Goal: Task Accomplishment & Management: Manage account settings

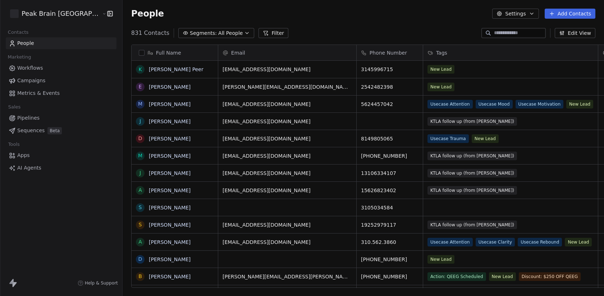
scroll to position [261, 507]
click at [42, 12] on html "Peak Brain [GEOGRAPHIC_DATA] Contacts People Marketing Workflows Campaigns Metr…" at bounding box center [302, 148] width 604 height 296
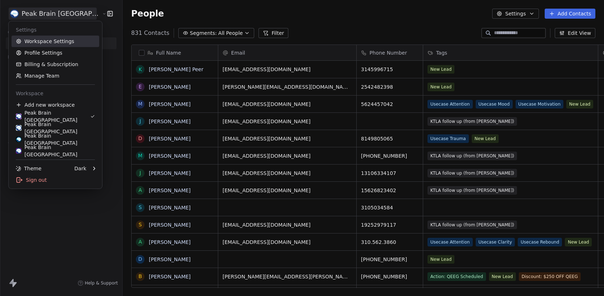
click at [42, 42] on link "Workspace Settings" at bounding box center [56, 42] width 88 height 12
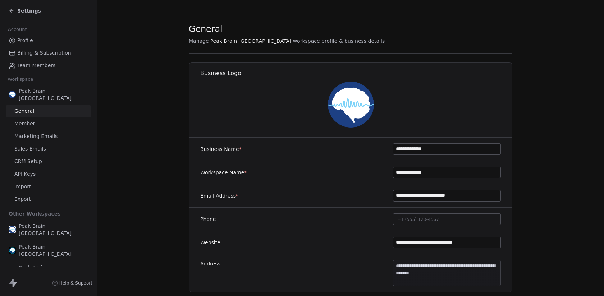
click at [31, 145] on span "Sales Emails" at bounding box center [30, 149] width 32 height 8
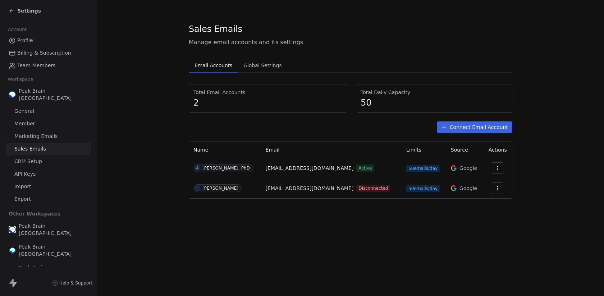
click at [29, 16] on div "Settings" at bounding box center [48, 11] width 97 height 22
click at [30, 9] on span "Settings" at bounding box center [29, 10] width 24 height 7
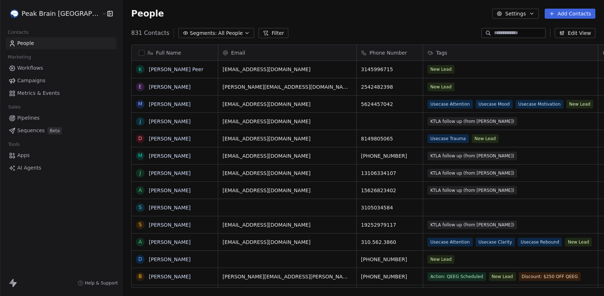
scroll to position [261, 507]
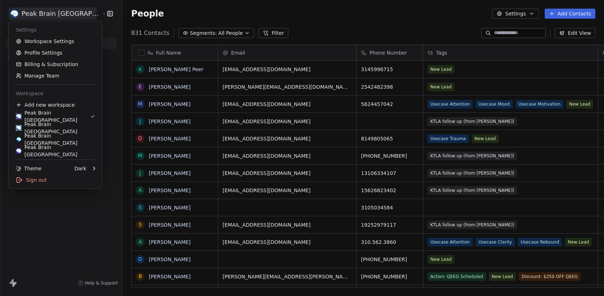
click at [35, 15] on html "Peak Brain [GEOGRAPHIC_DATA] Contacts People Marketing Workflows Campaigns Metr…" at bounding box center [302, 148] width 604 height 296
click at [46, 132] on link "Peak Brain [GEOGRAPHIC_DATA]" at bounding box center [56, 128] width 88 height 12
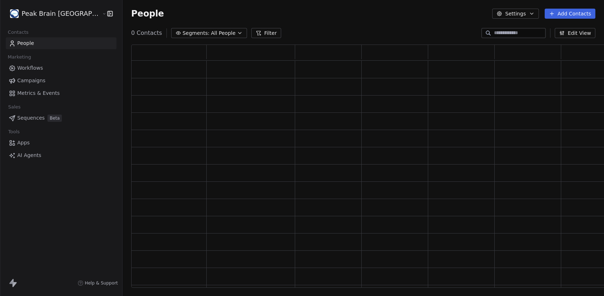
scroll to position [243, 490]
click at [37, 18] on html "Peak Brain UK Contacts People Marketing Workflows Campaigns Metrics & Events Sa…" at bounding box center [302, 148] width 604 height 296
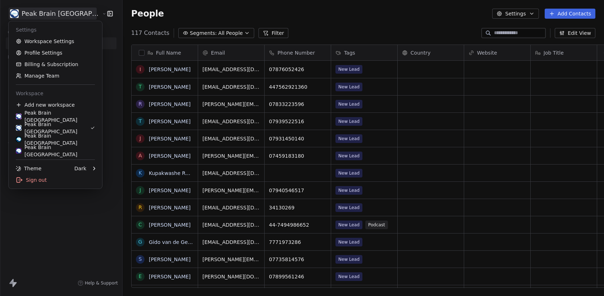
scroll to position [261, 507]
click at [41, 40] on link "Workspace Settings" at bounding box center [56, 42] width 88 height 12
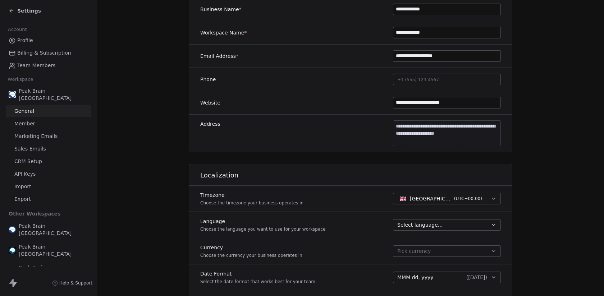
scroll to position [216, 0]
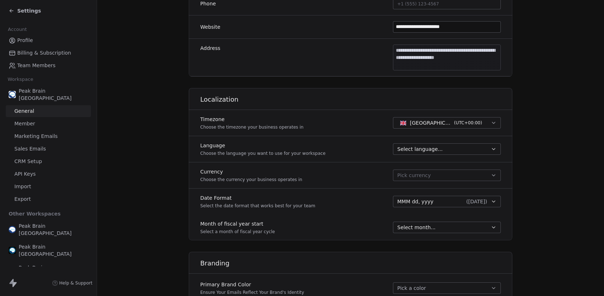
click at [51, 143] on link "Sales Emails" at bounding box center [48, 149] width 85 height 12
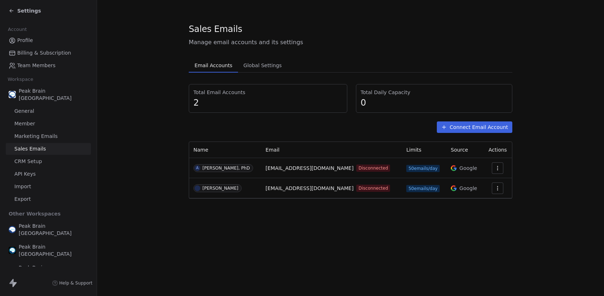
click at [16, 13] on div "Settings" at bounding box center [25, 10] width 32 height 7
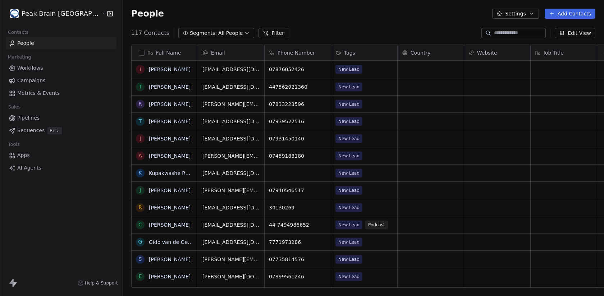
scroll to position [261, 507]
click at [25, 17] on html "Peak Brain UK Contacts People Marketing Workflows Campaigns Metrics & Events Sa…" at bounding box center [302, 148] width 604 height 296
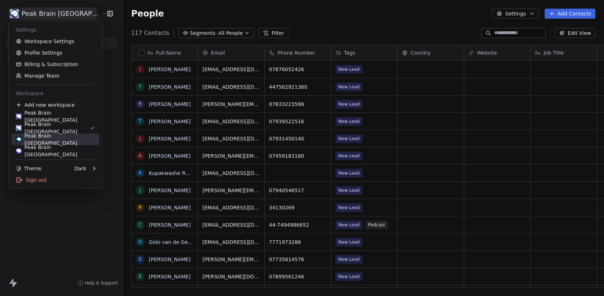
click at [50, 140] on div "Peak Brain [GEOGRAPHIC_DATA]" at bounding box center [55, 139] width 79 height 14
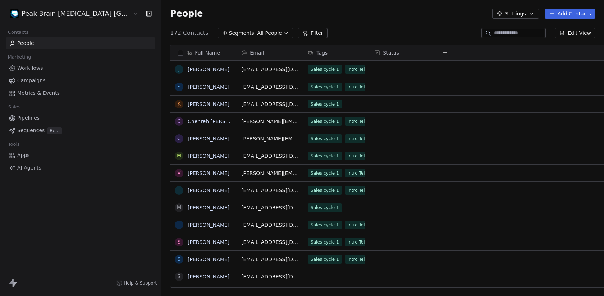
scroll to position [261, 471]
click at [37, 132] on span "Sequences" at bounding box center [30, 131] width 27 height 8
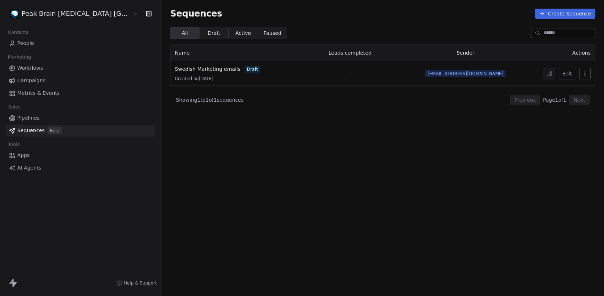
click at [50, 16] on html "Peak Brain [MEDICAL_DATA] Stockholm AB Contacts People Marketing Workflows Camp…" at bounding box center [302, 148] width 604 height 296
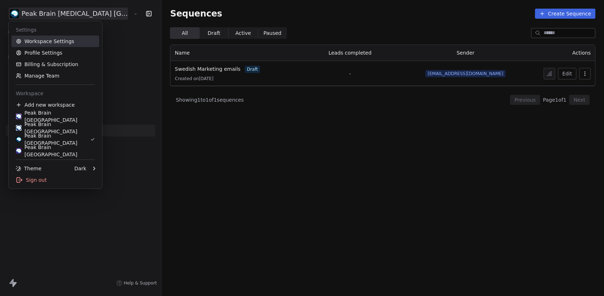
click at [42, 42] on link "Workspace Settings" at bounding box center [56, 42] width 88 height 12
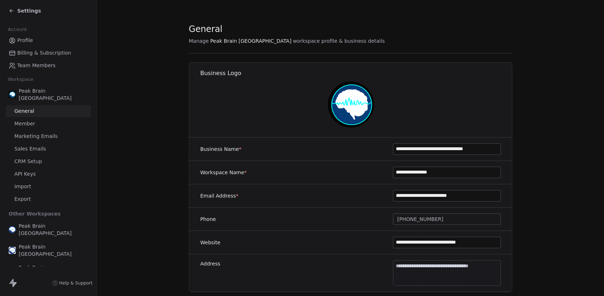
click at [44, 105] on link "General" at bounding box center [48, 111] width 85 height 12
click at [36, 105] on link "General" at bounding box center [48, 111] width 85 height 12
click at [20, 121] on link "Member" at bounding box center [48, 124] width 85 height 12
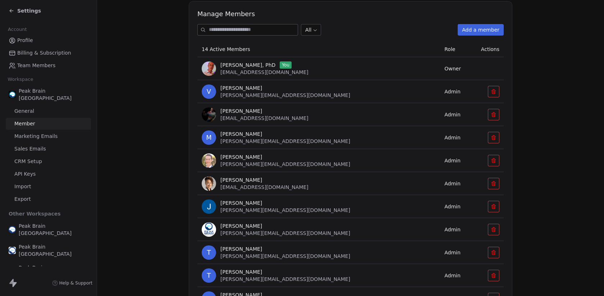
scroll to position [175, 0]
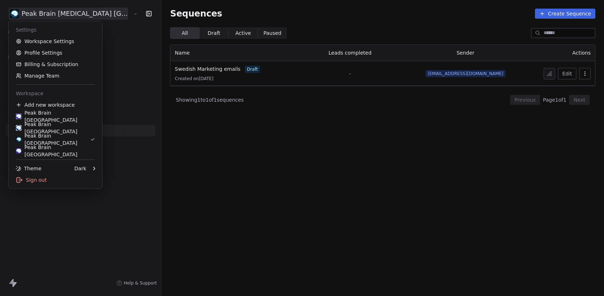
click at [47, 13] on html "Peak Brain [MEDICAL_DATA] [GEOGRAPHIC_DATA] AB Contacts People Marketing Workfl…" at bounding box center [302, 148] width 604 height 296
click at [44, 67] on link "Billing & Subscription" at bounding box center [56, 65] width 88 height 12
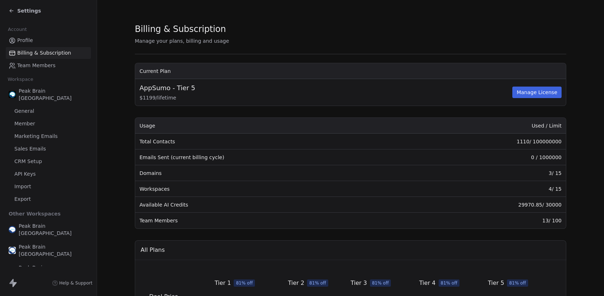
click at [20, 9] on span "Settings" at bounding box center [29, 10] width 24 height 7
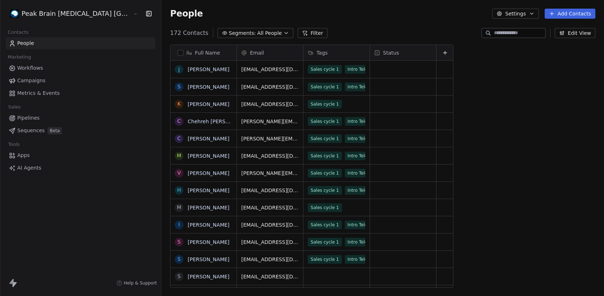
scroll to position [261, 471]
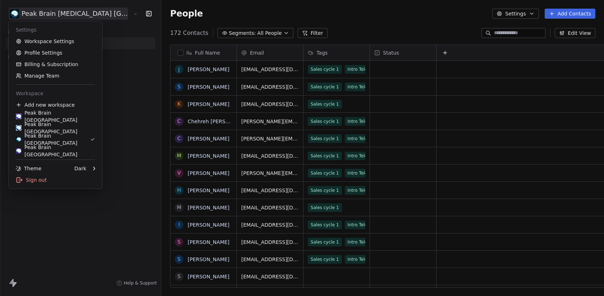
click at [31, 14] on html "Peak Brain [MEDICAL_DATA] [GEOGRAPHIC_DATA] AB Contacts People Marketing Workfl…" at bounding box center [302, 148] width 604 height 296
click at [43, 185] on div "Sign out" at bounding box center [56, 180] width 88 height 12
